Goal: Information Seeking & Learning: Learn about a topic

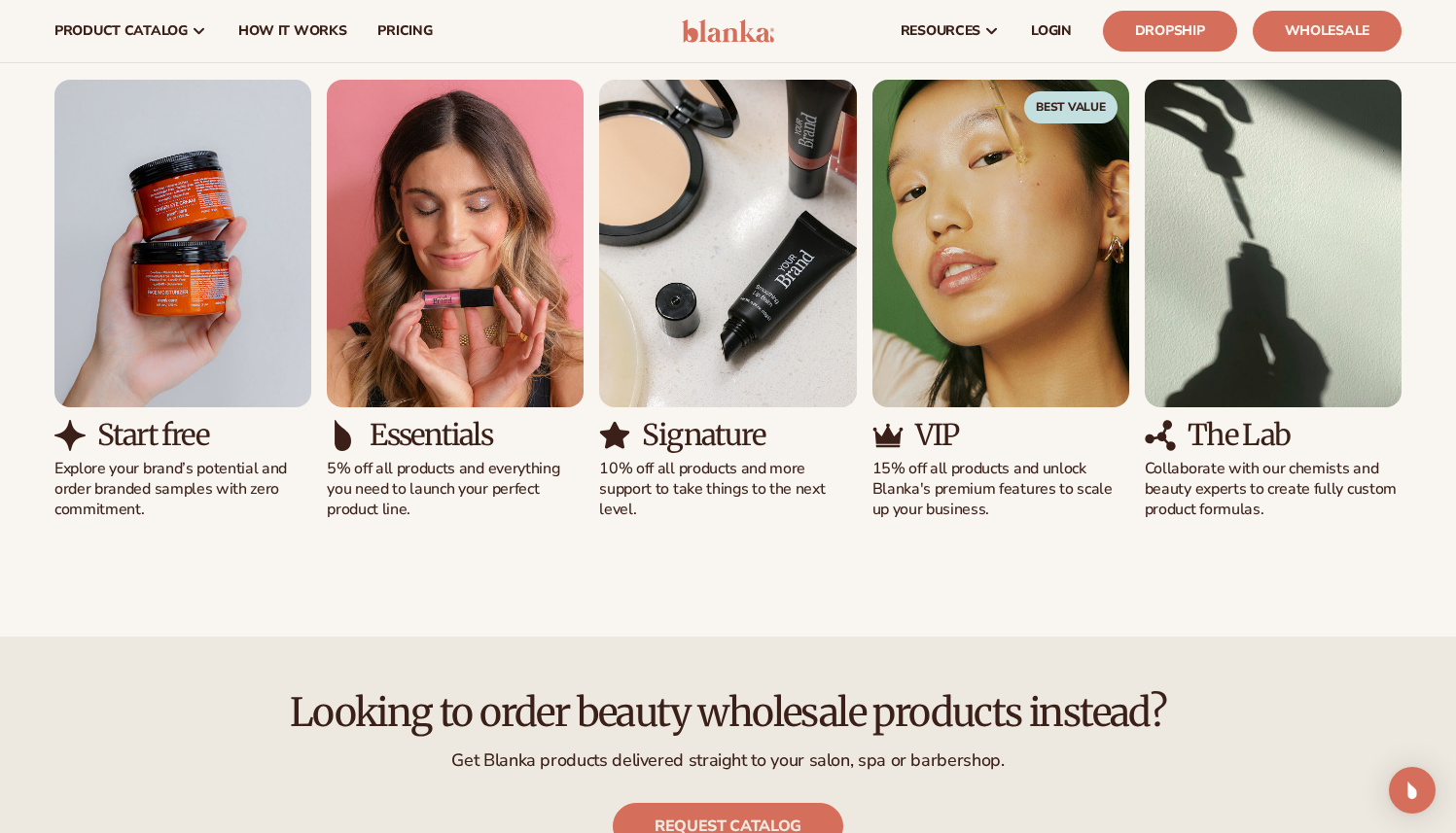
scroll to position [1851, 0]
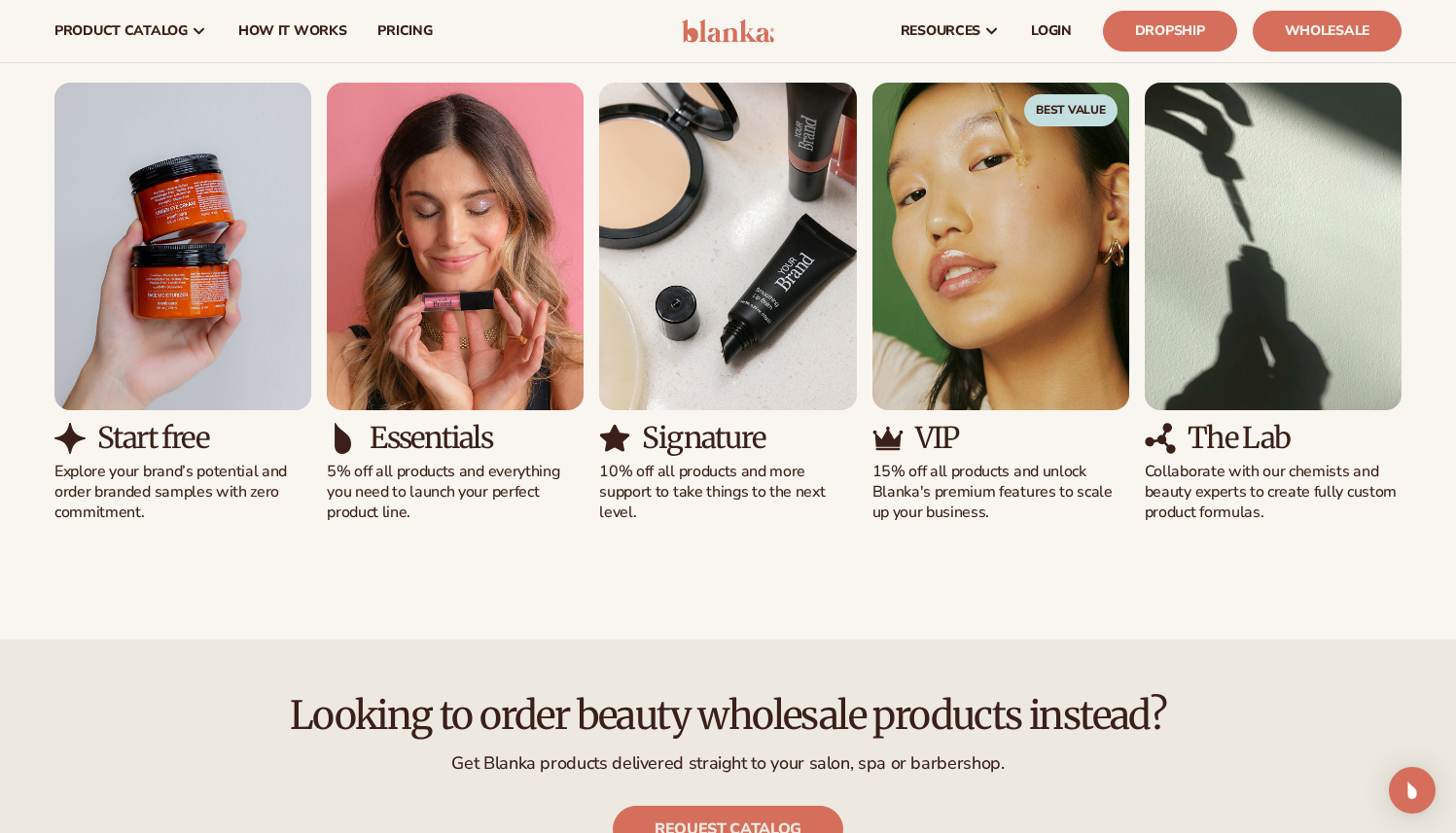
click at [893, 487] on div "Start free Explore your brand’s potential and order branded samples with zero c…" at bounding box center [728, 303] width 1346 height 440
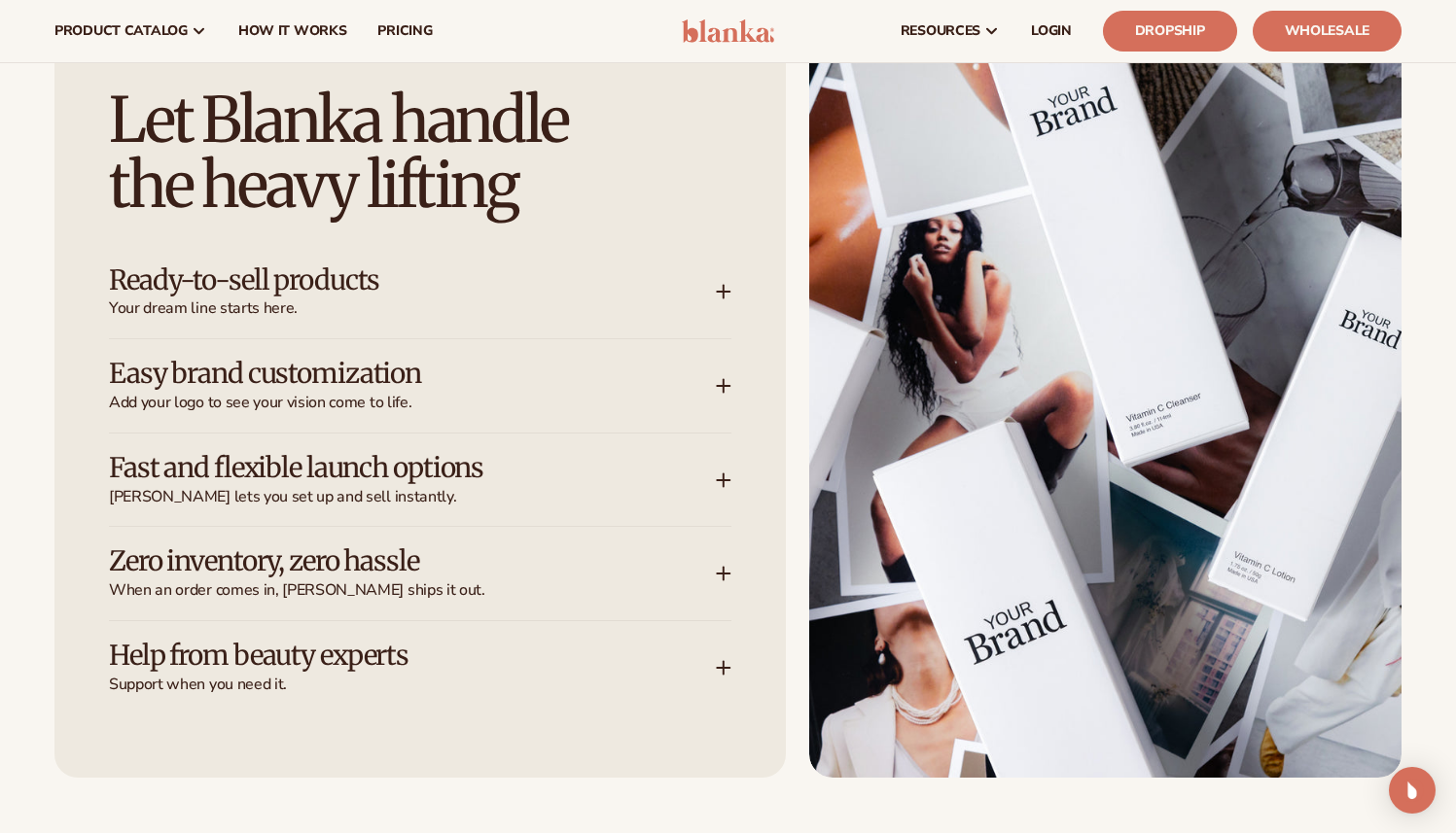
scroll to position [2794, 0]
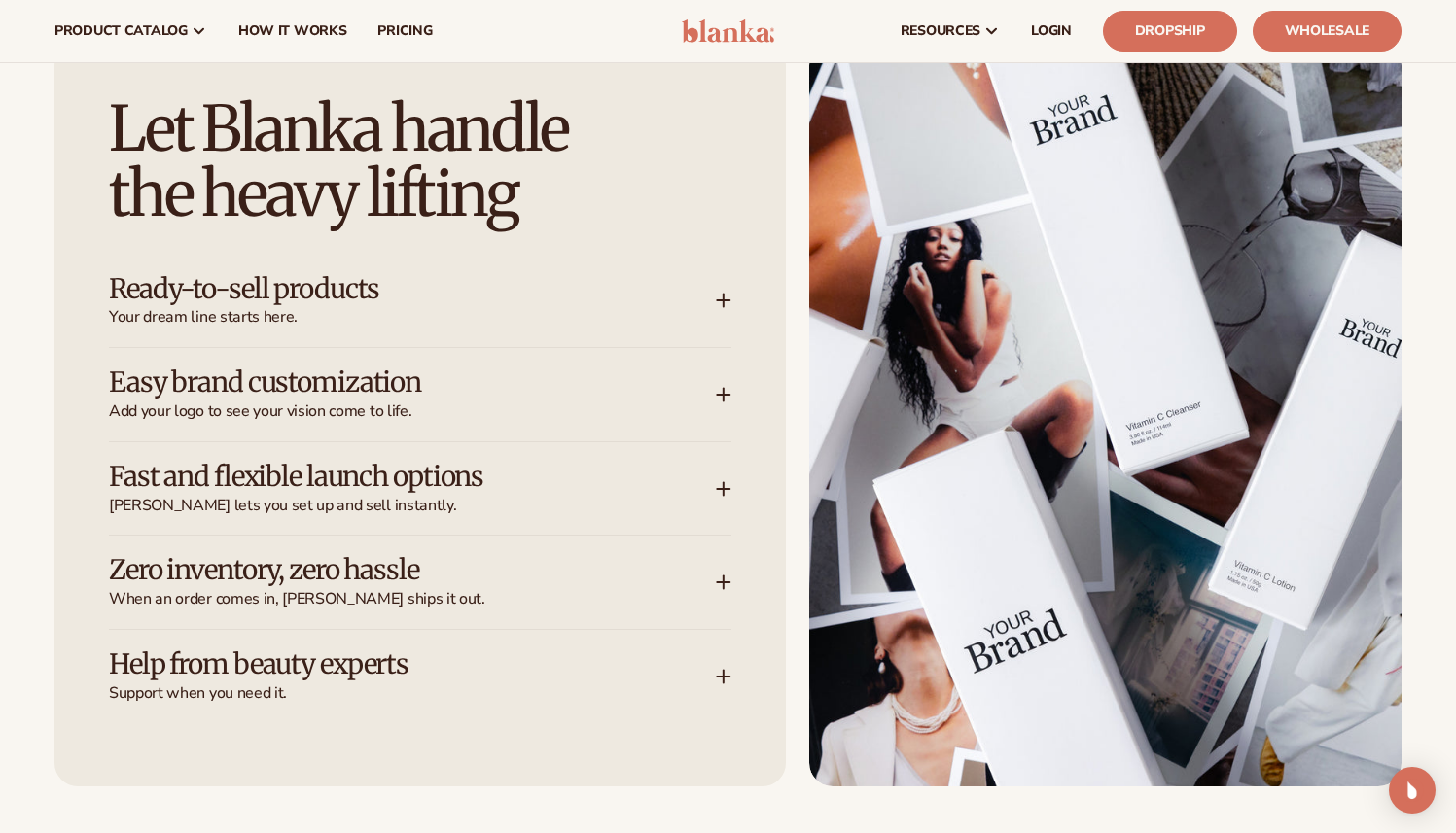
click at [713, 302] on div "Ready-to-sell products Your dream line starts here." at bounding box center [412, 301] width 607 height 55
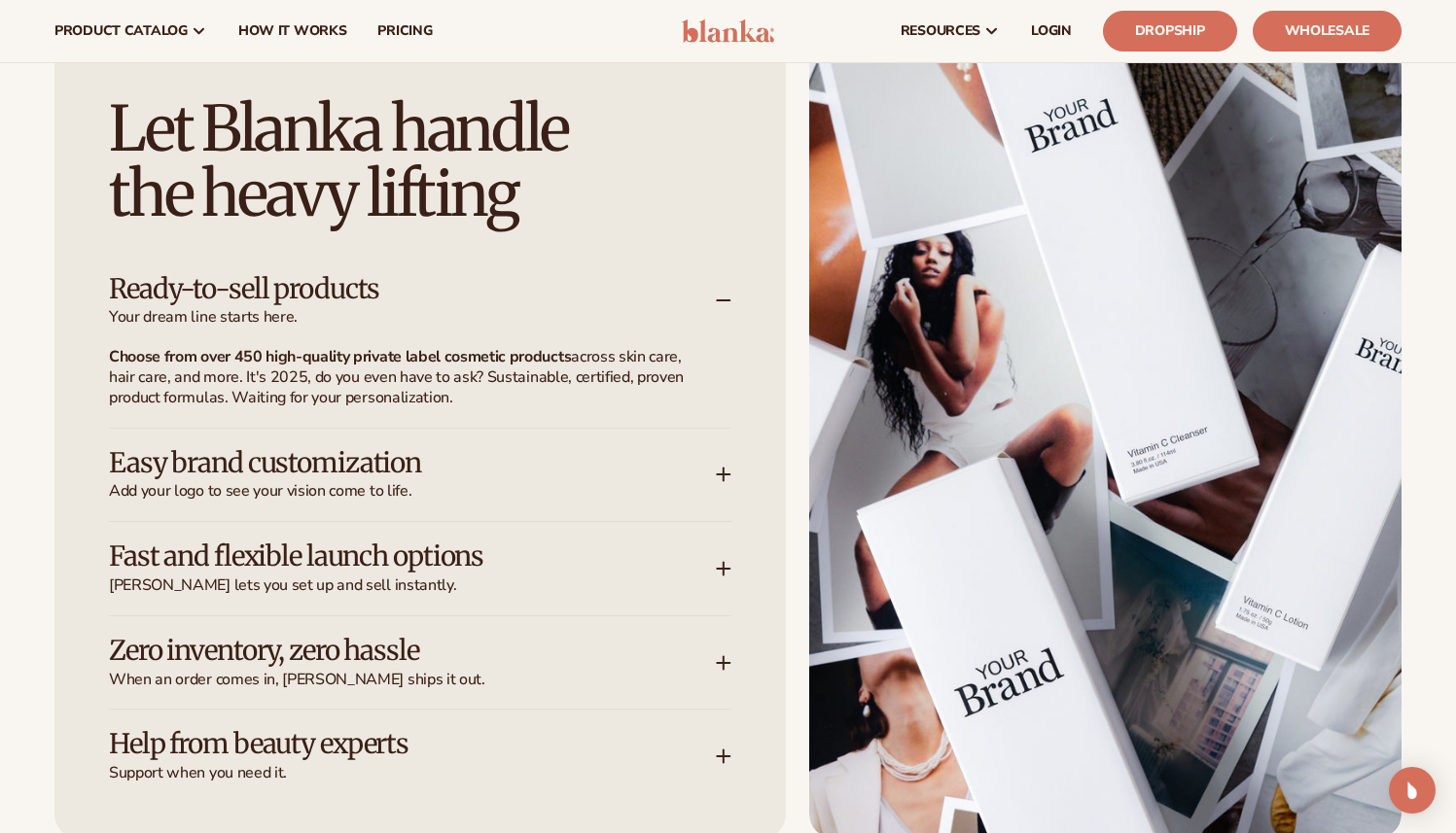
click at [733, 482] on div "Let Blanka handle the heavy lifting Ready-to-sell products Your dream line star…" at bounding box center [421, 439] width 731 height 796
click at [713, 470] on div "Easy brand customization Add your logo to see your vision come to life." at bounding box center [412, 475] width 607 height 55
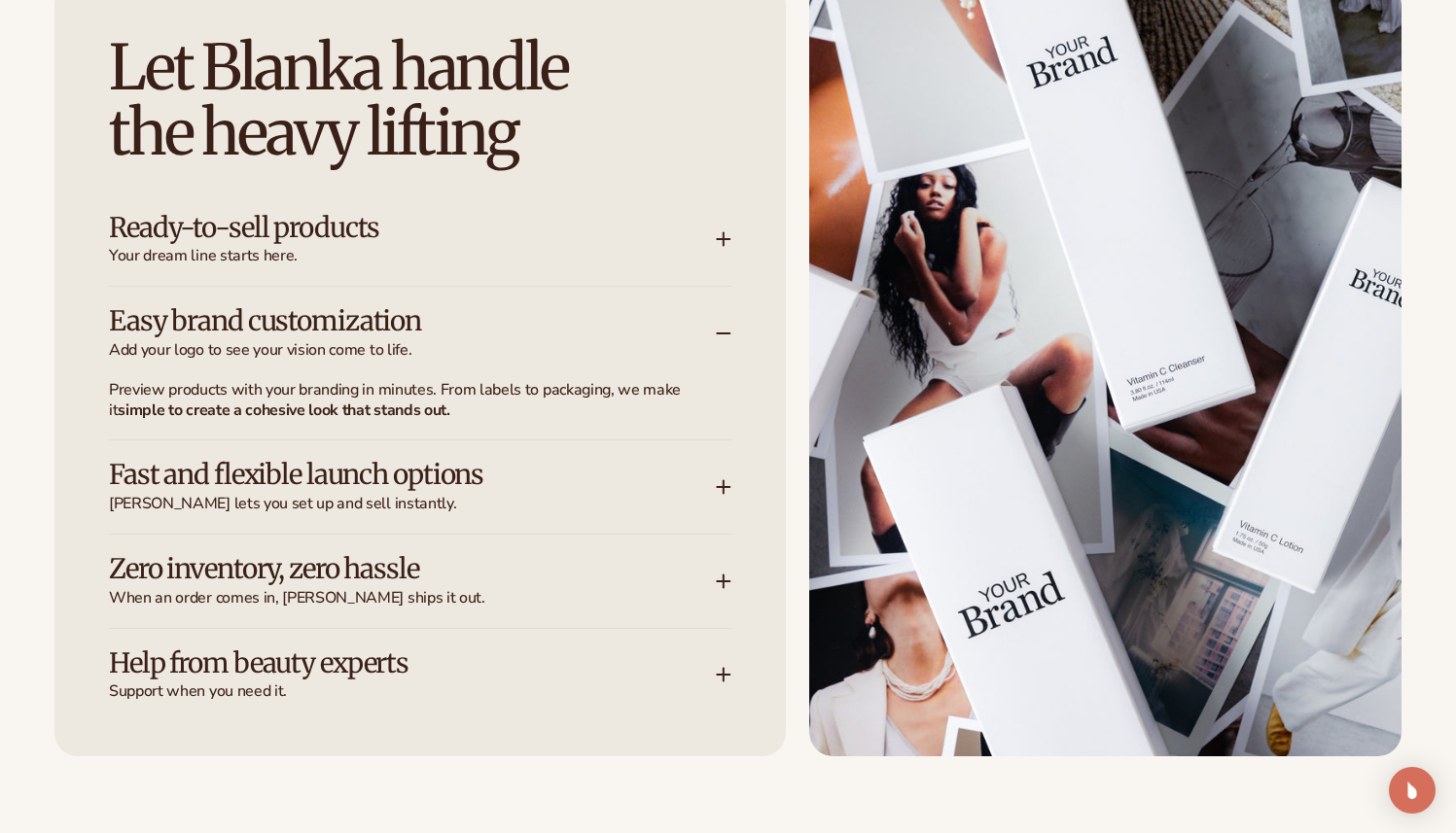
scroll to position [2861, 0]
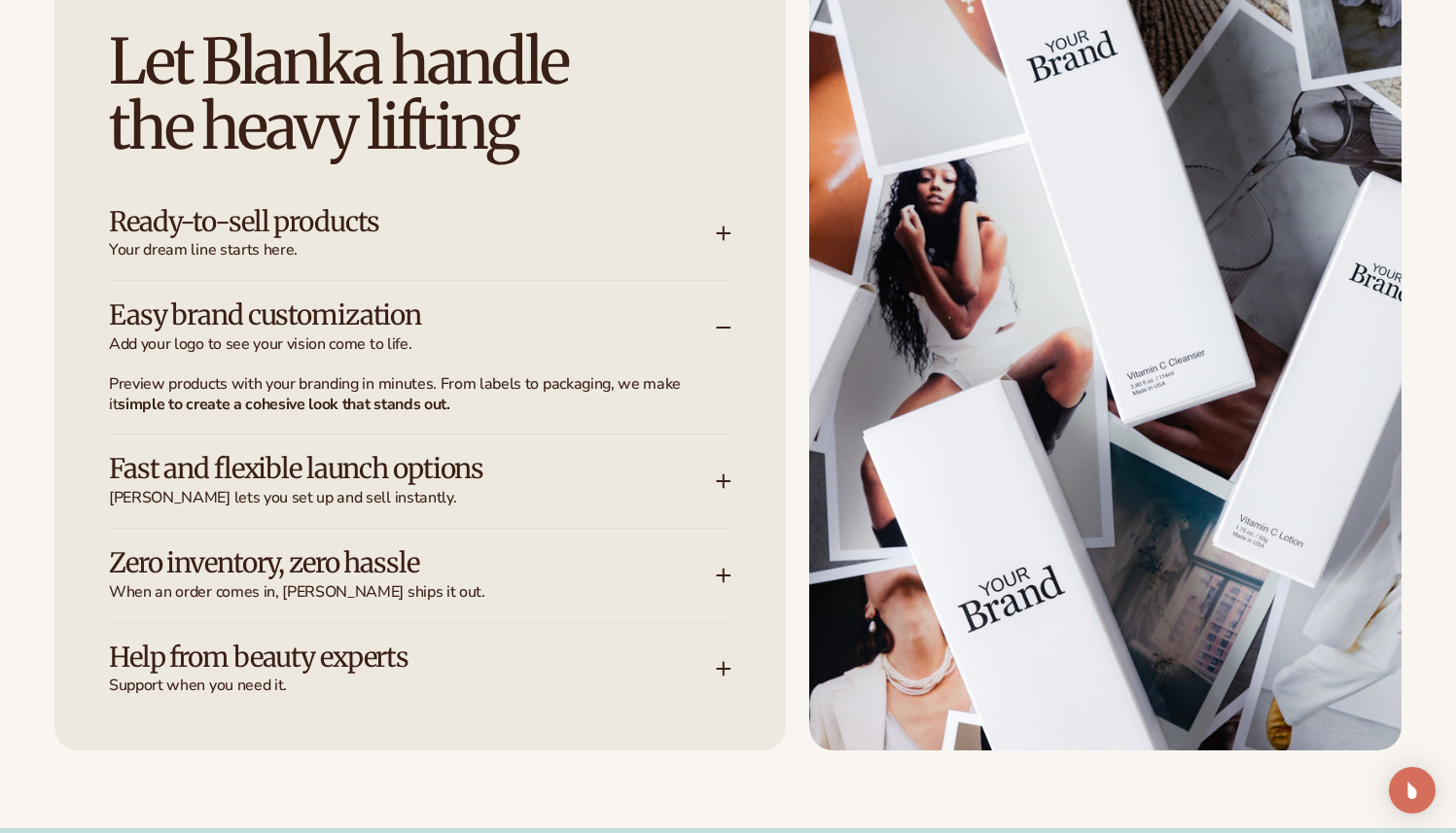
click at [724, 485] on icon at bounding box center [724, 481] width 0 height 13
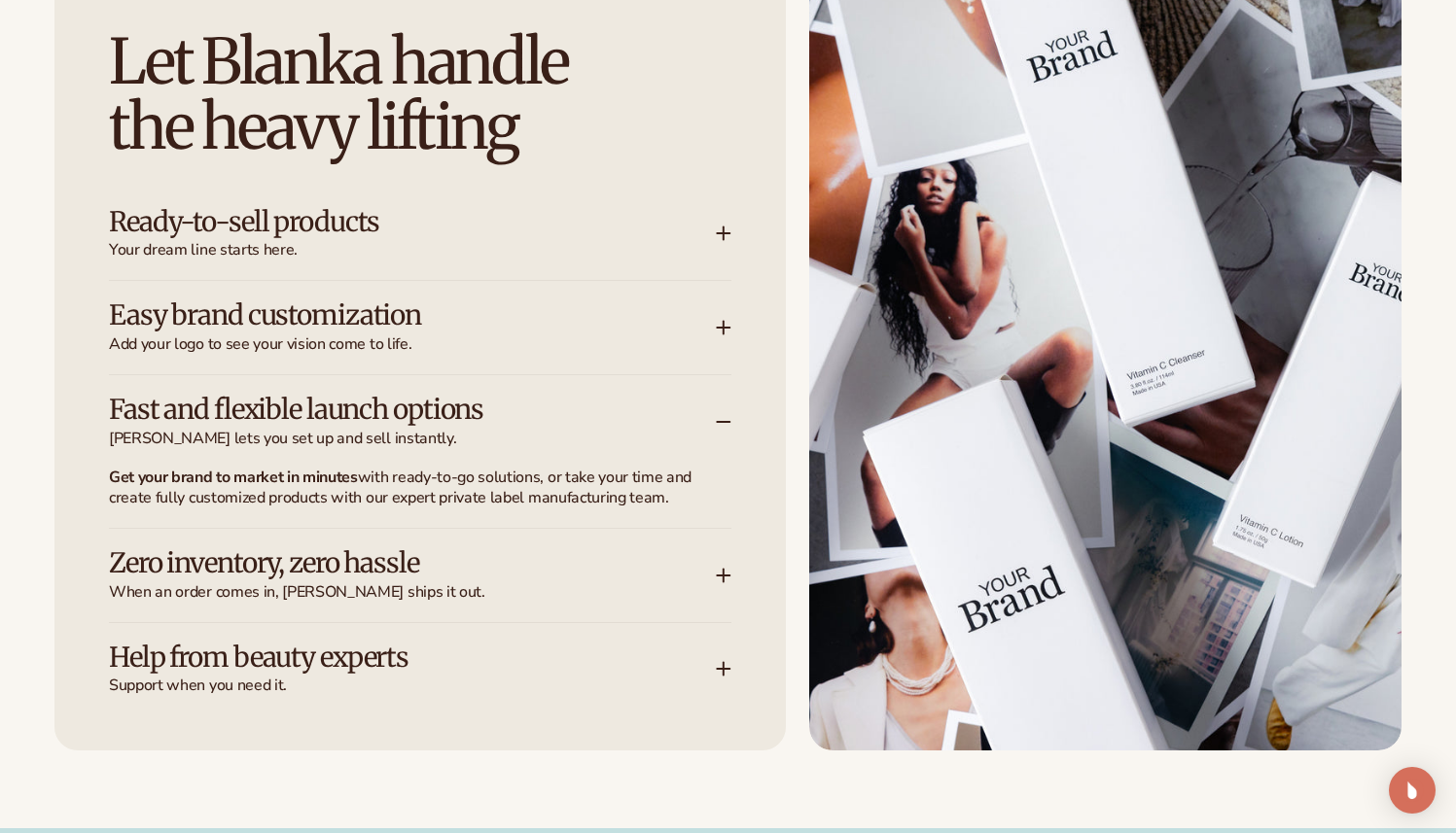
click at [719, 589] on div "Zero inventory, zero hassle When an order comes in, Blanka ships it out." at bounding box center [420, 576] width 622 height 94
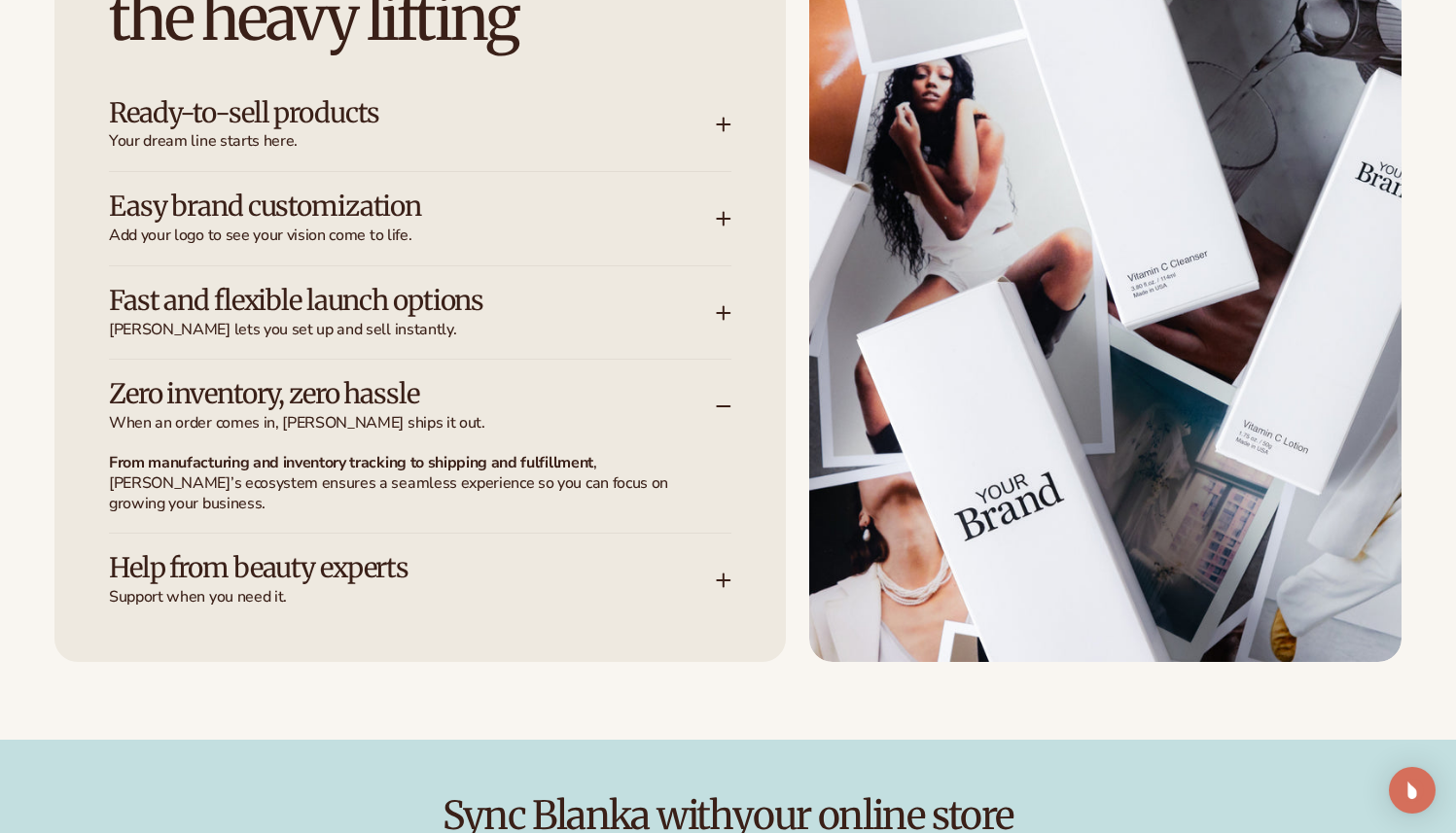
scroll to position [2978, 0]
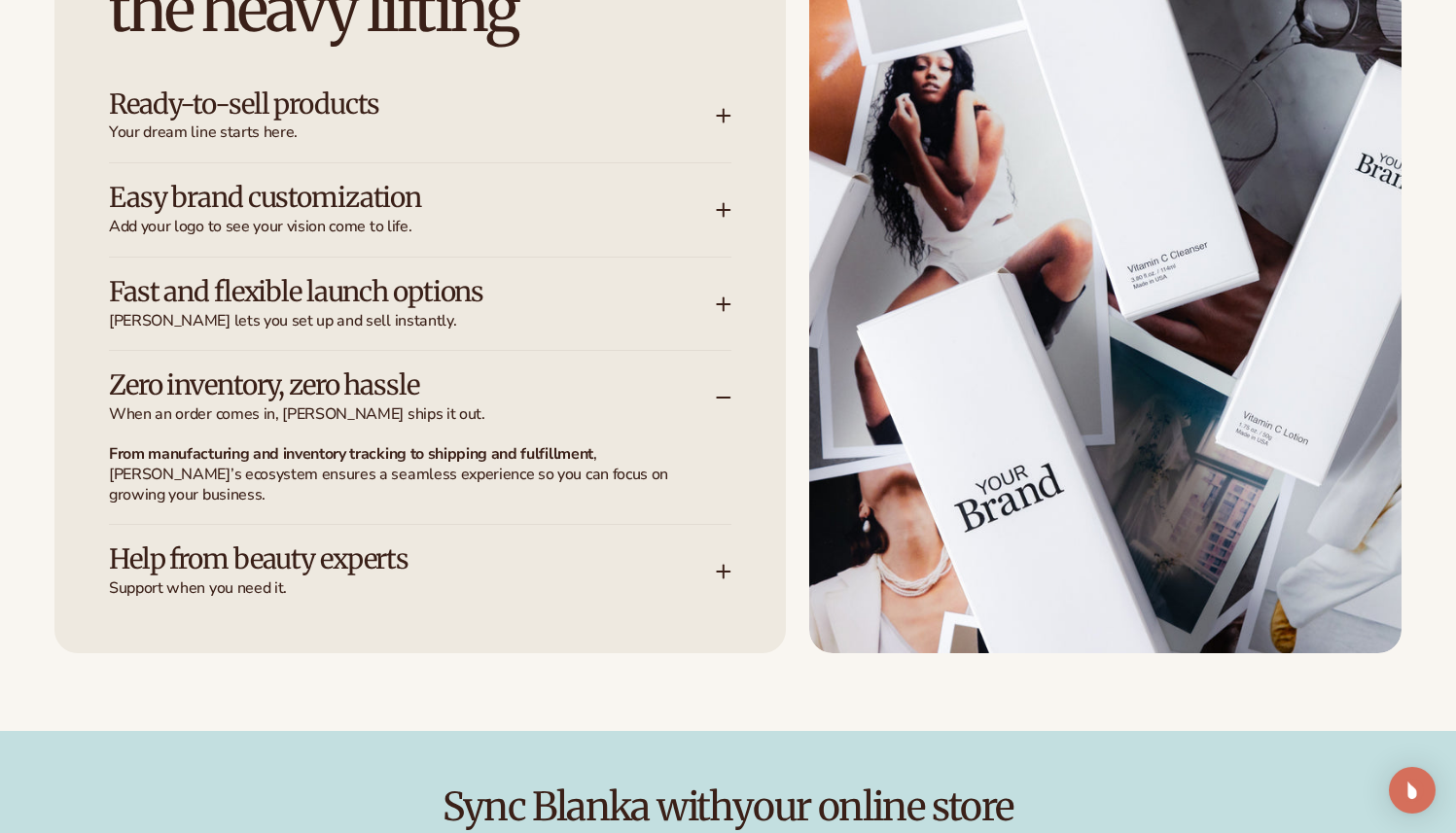
click at [742, 548] on div "Let Blanka handle the heavy lifting Ready-to-sell products Your dream line star…" at bounding box center [421, 255] width 731 height 796
click at [744, 530] on div "Let Blanka handle the heavy lifting Ready-to-sell products Your dream line star…" at bounding box center [421, 255] width 731 height 796
click at [714, 551] on div "Help from beauty experts Support when you need it." at bounding box center [412, 571] width 607 height 55
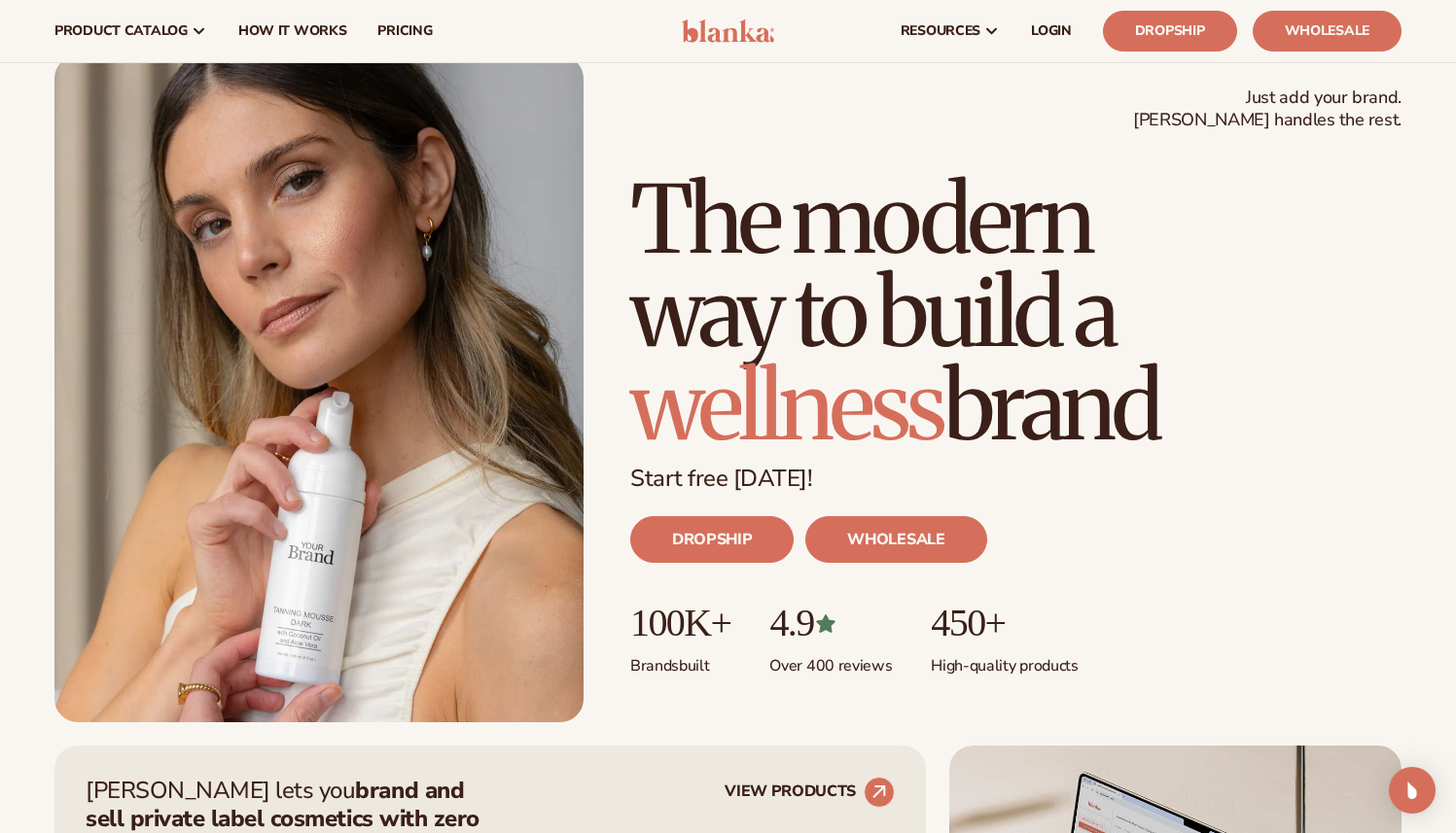
scroll to position [0, 0]
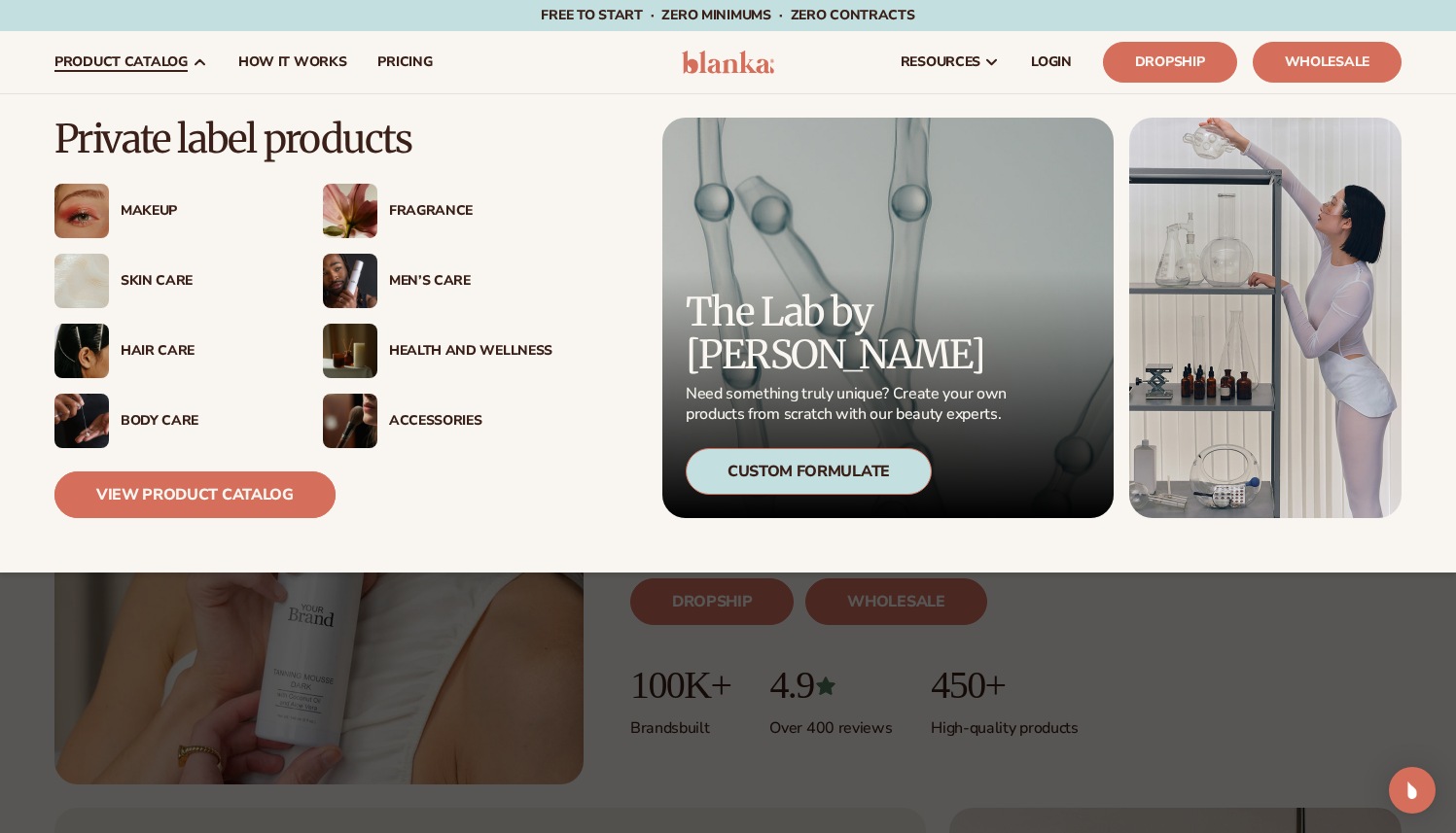
click at [299, 496] on link "View Product Catalog" at bounding box center [195, 494] width 281 height 47
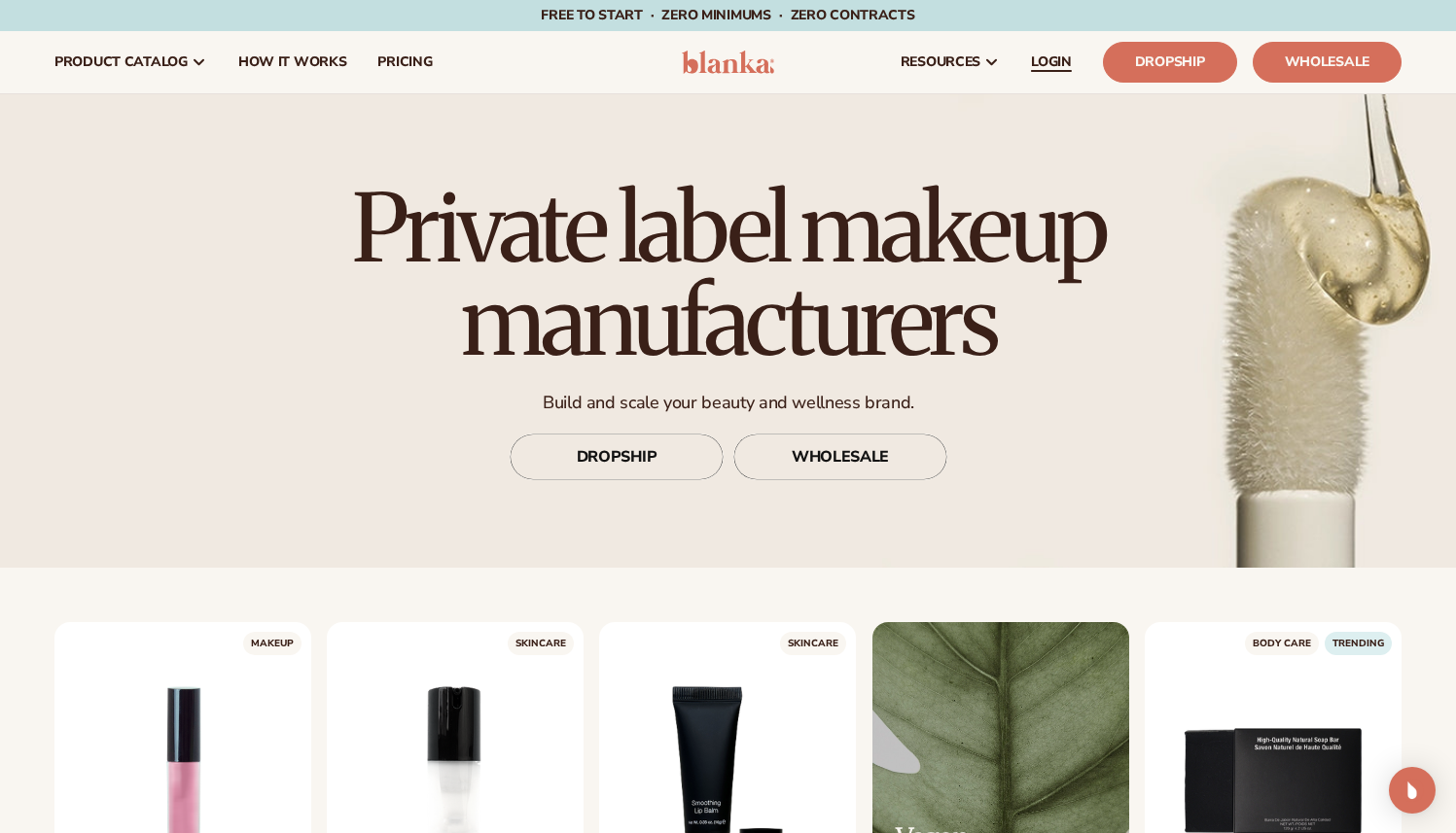
click at [1077, 69] on link "LOGIN" at bounding box center [1051, 62] width 72 height 62
